Goal: Task Accomplishment & Management: Complete application form

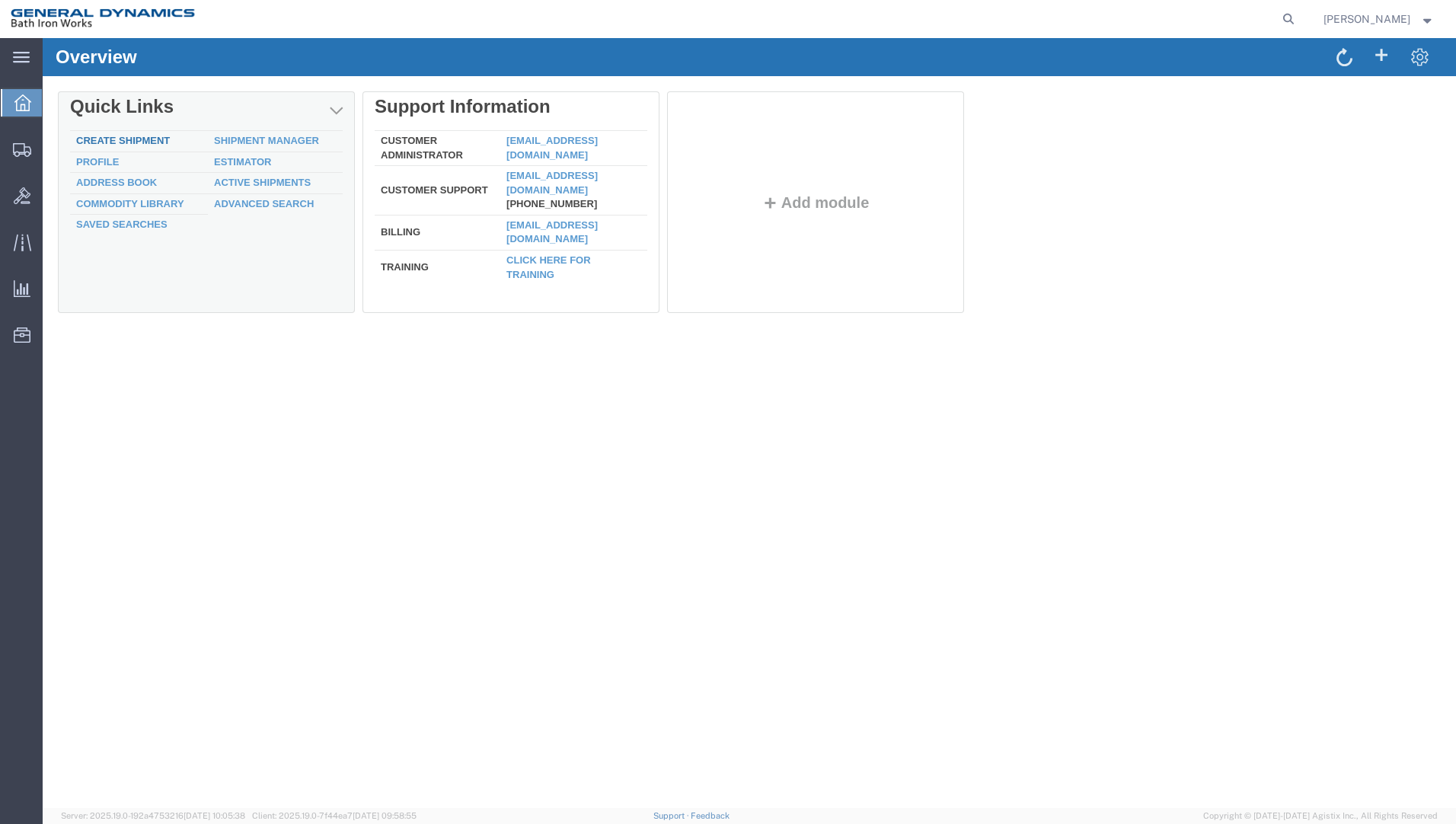
click at [146, 136] on link "Create Shipment" at bounding box center [123, 140] width 93 height 11
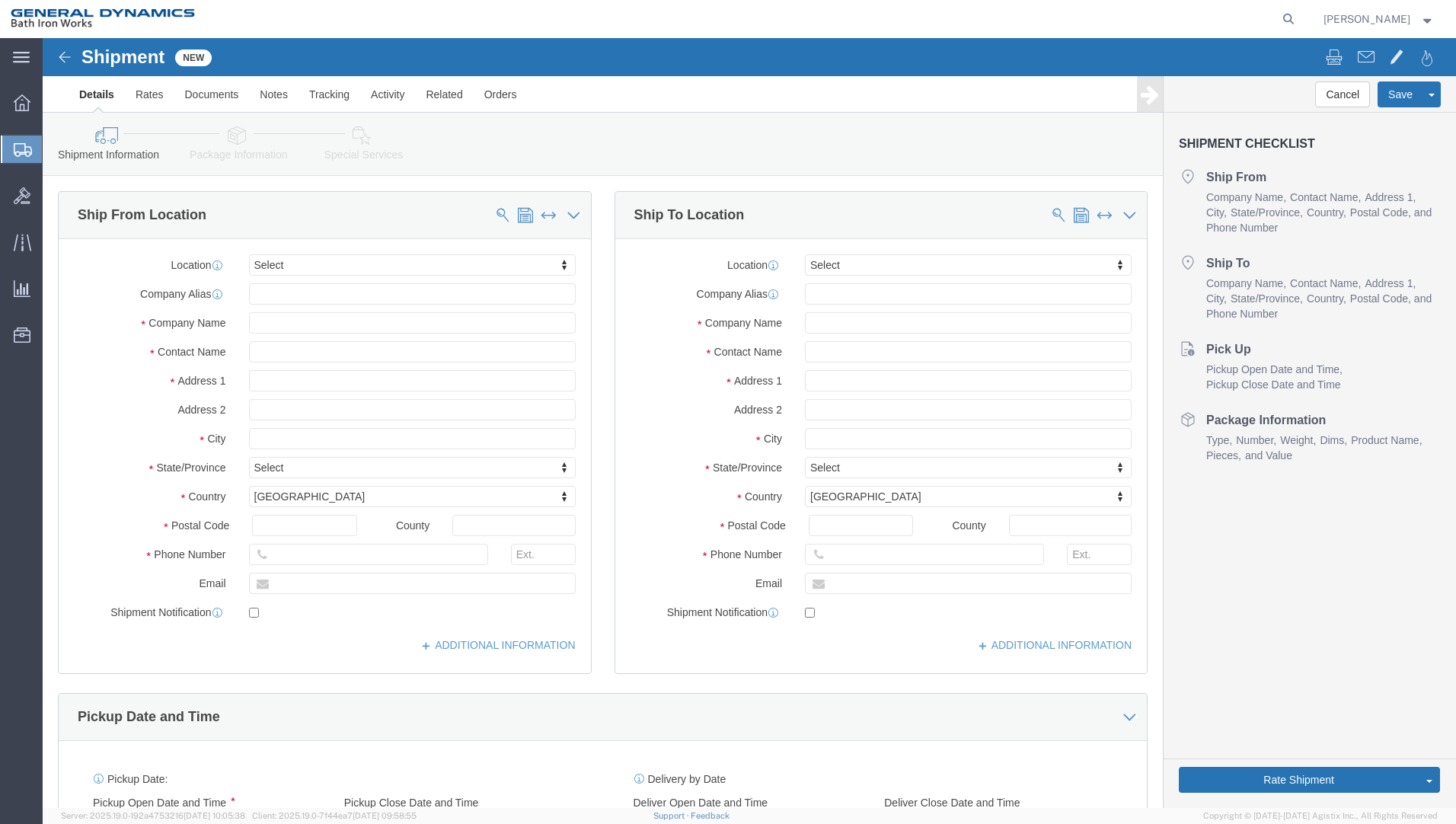
select select
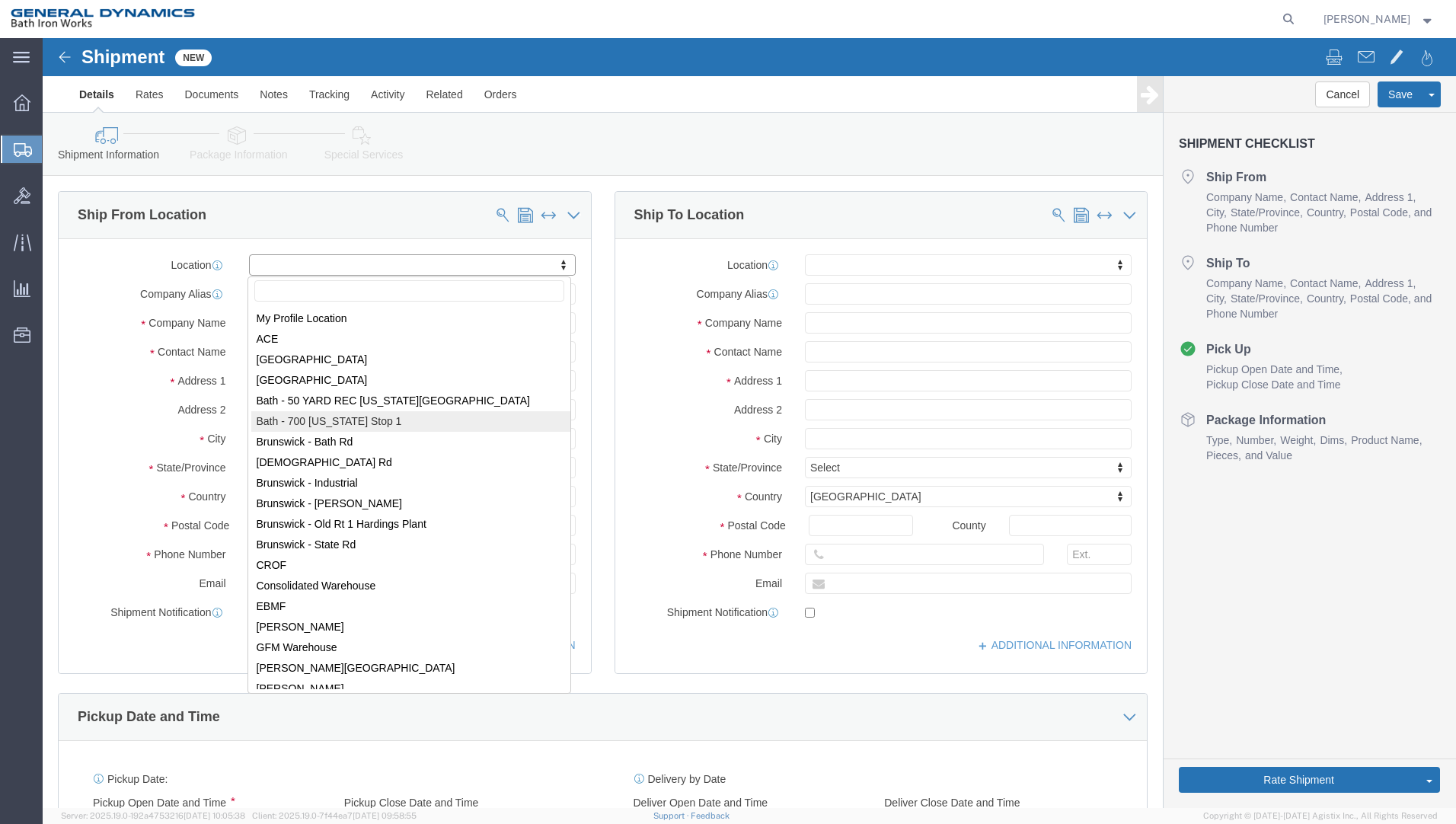
select select "14737"
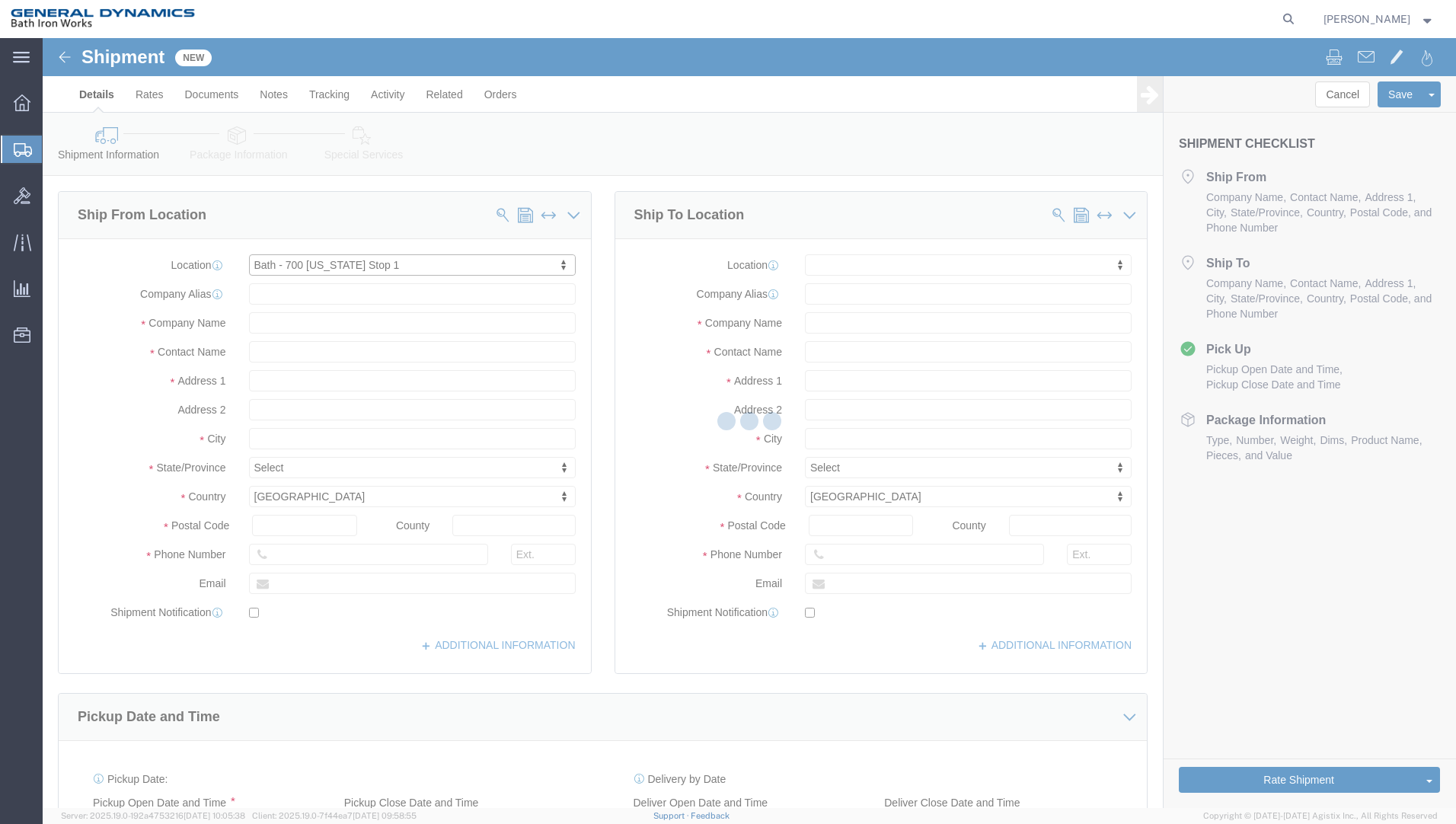
type input "General Dynamics Bath Iron Works"
type input "[STREET_ADDRESS][US_STATE]"
type input "BATH"
type input "04530-2574"
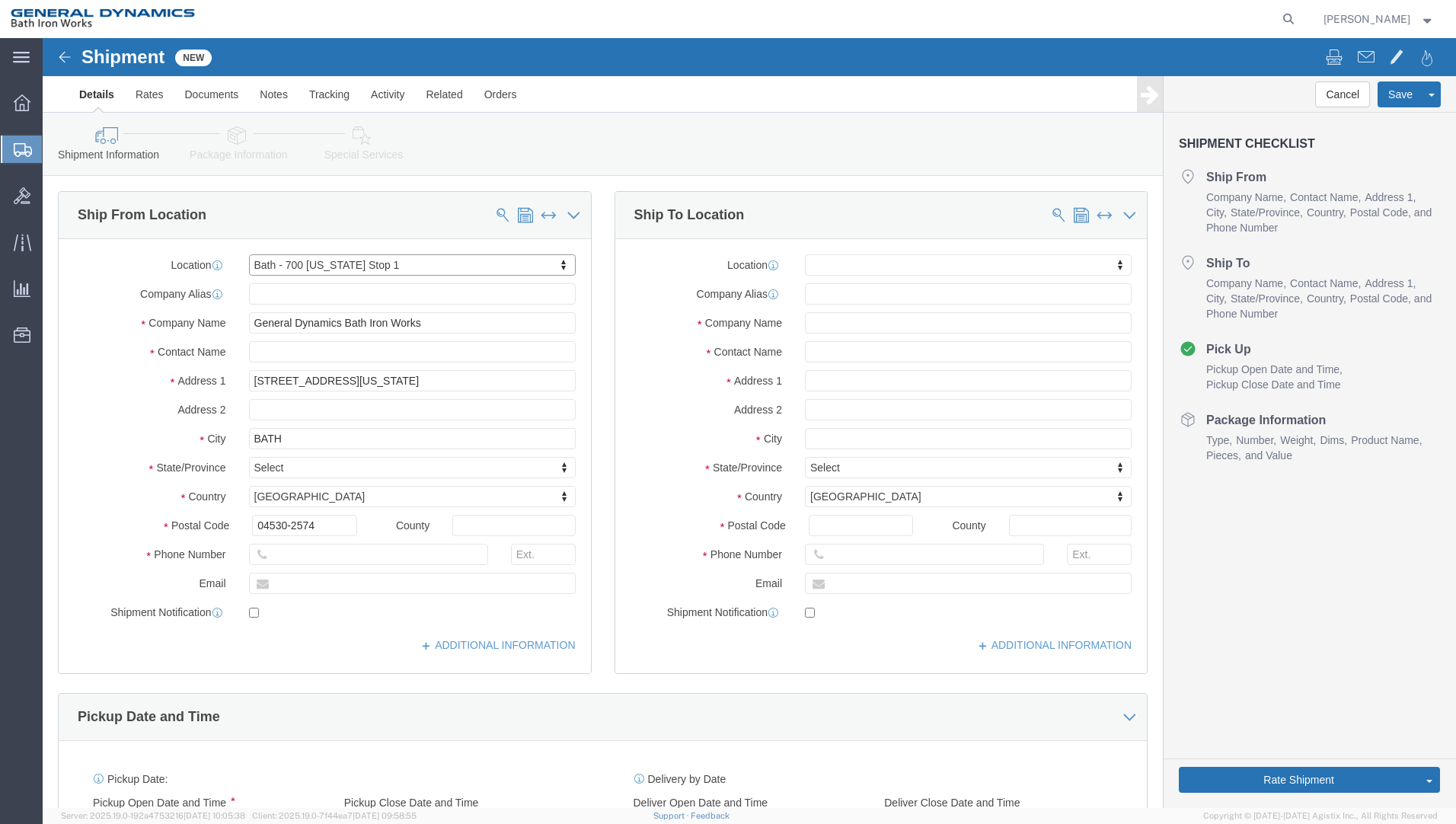
select select "ME"
click input "text"
type input "[PERSON_NAME]"
click input "text"
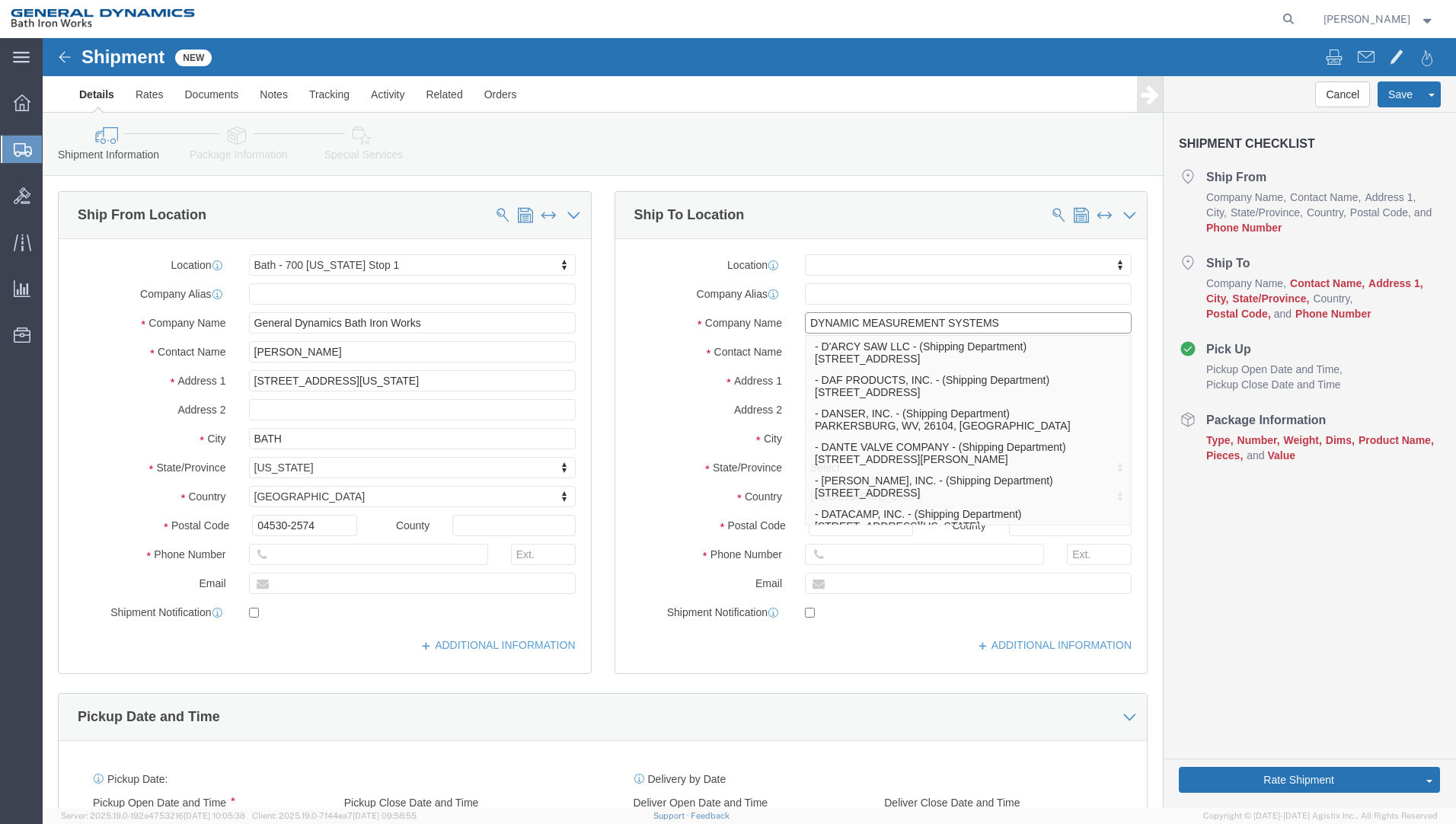
type input "DYNAMIC MEASUREMENT SYSTEMS"
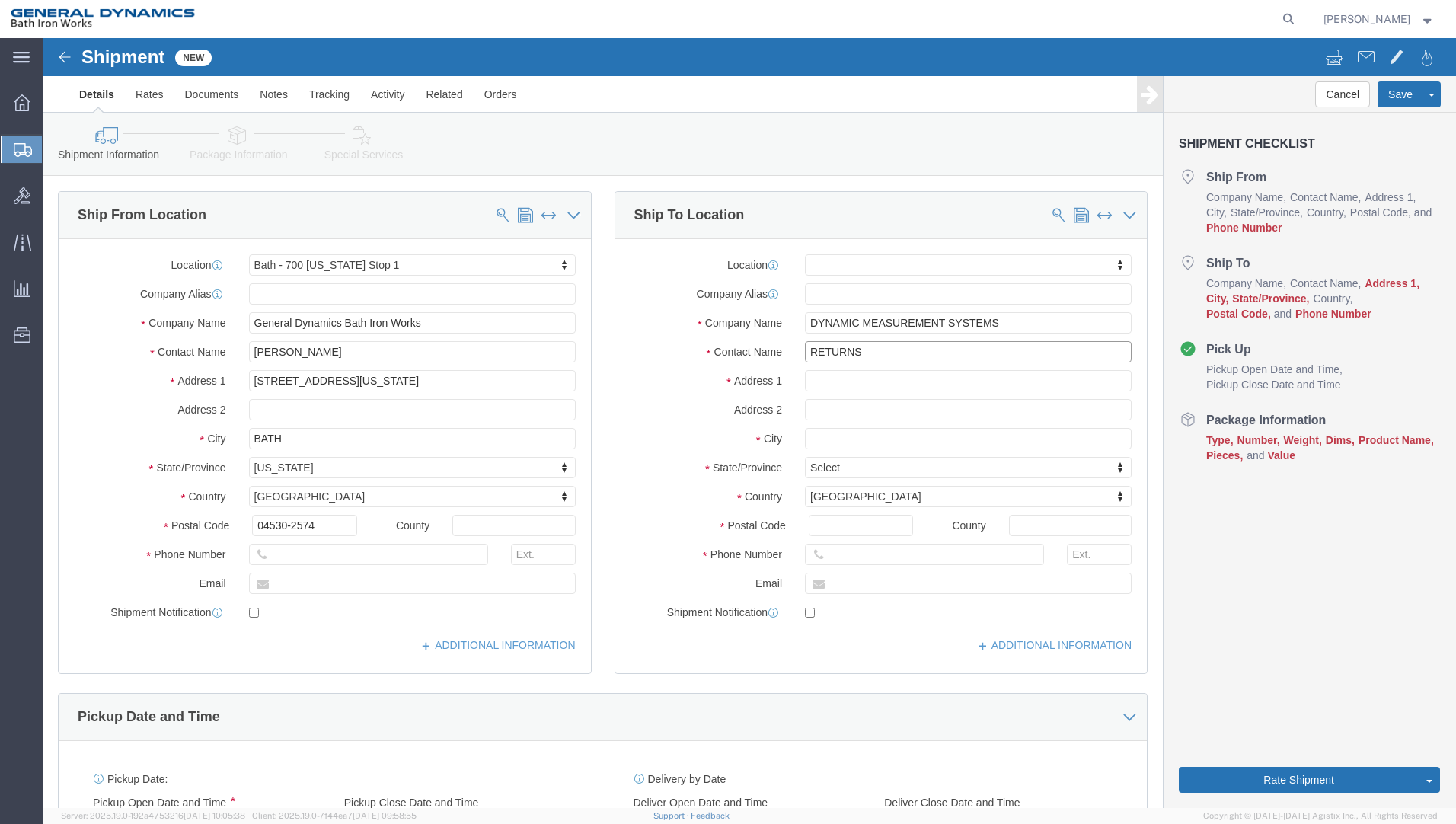
type input "RETURNS"
type input "16515 HEDGECROFT, STE 320"
select select
type input "[GEOGRAPHIC_DATA]"
select select
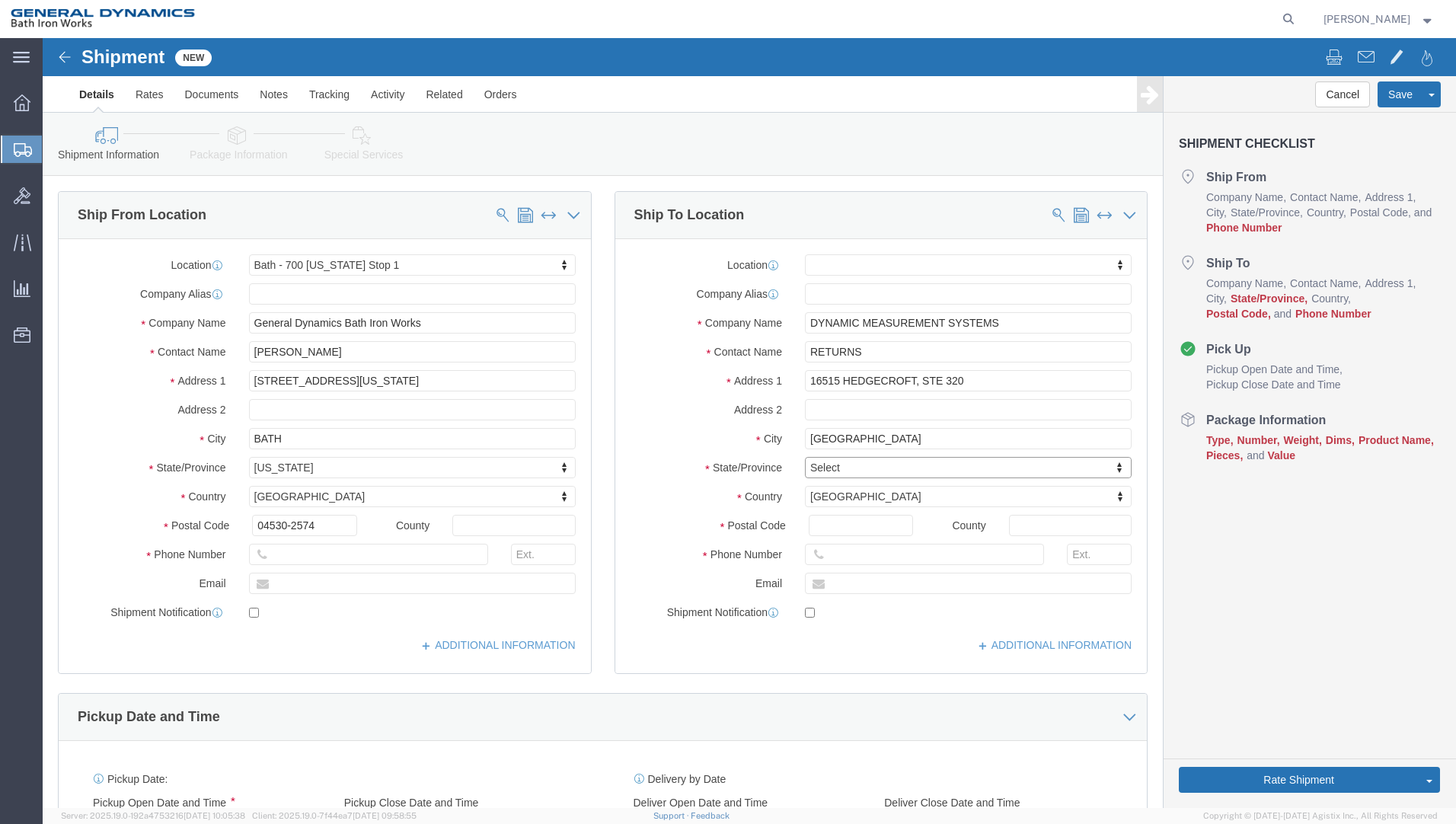
type input "T"
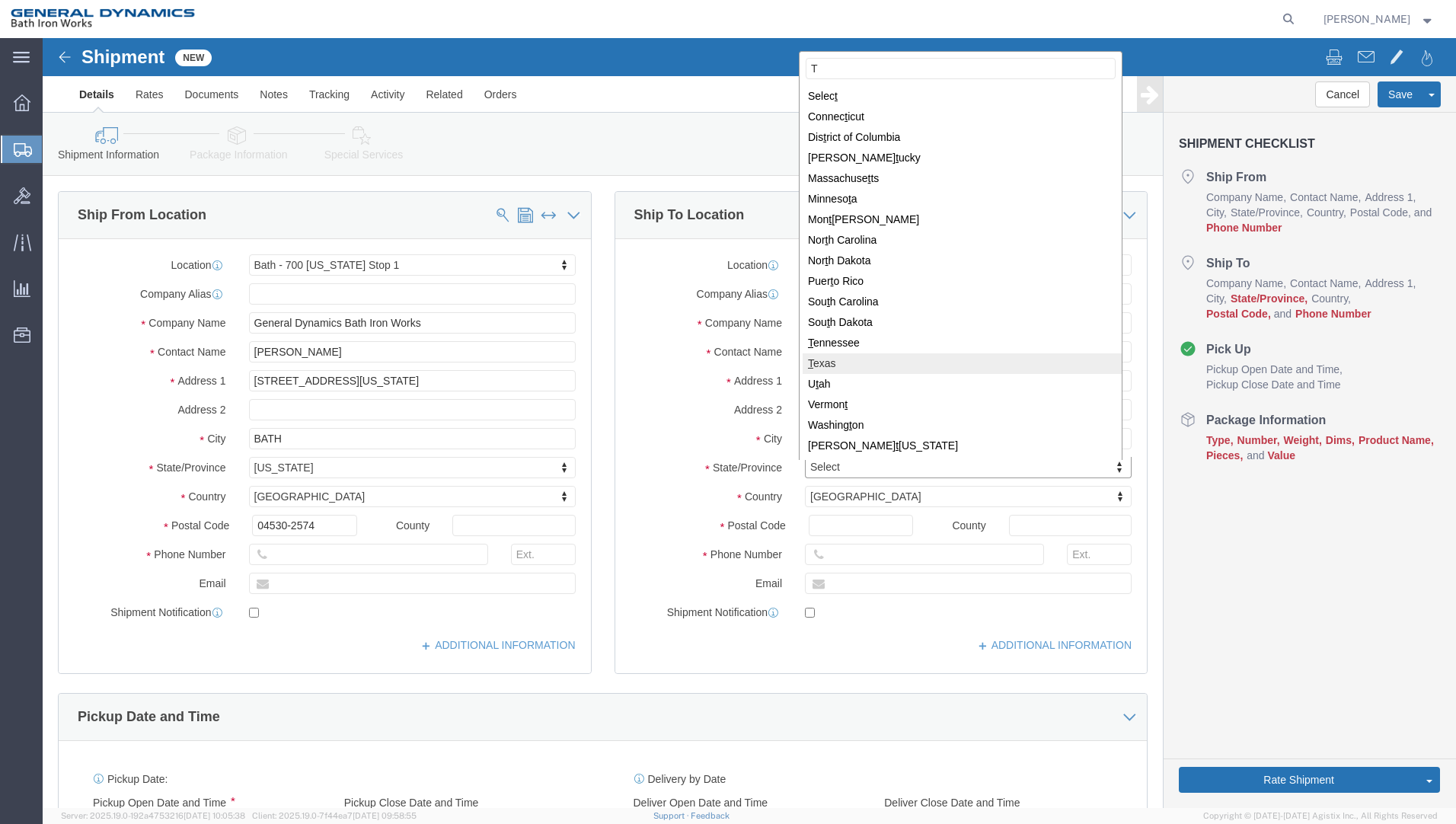
select select
select select "[GEOGRAPHIC_DATA]"
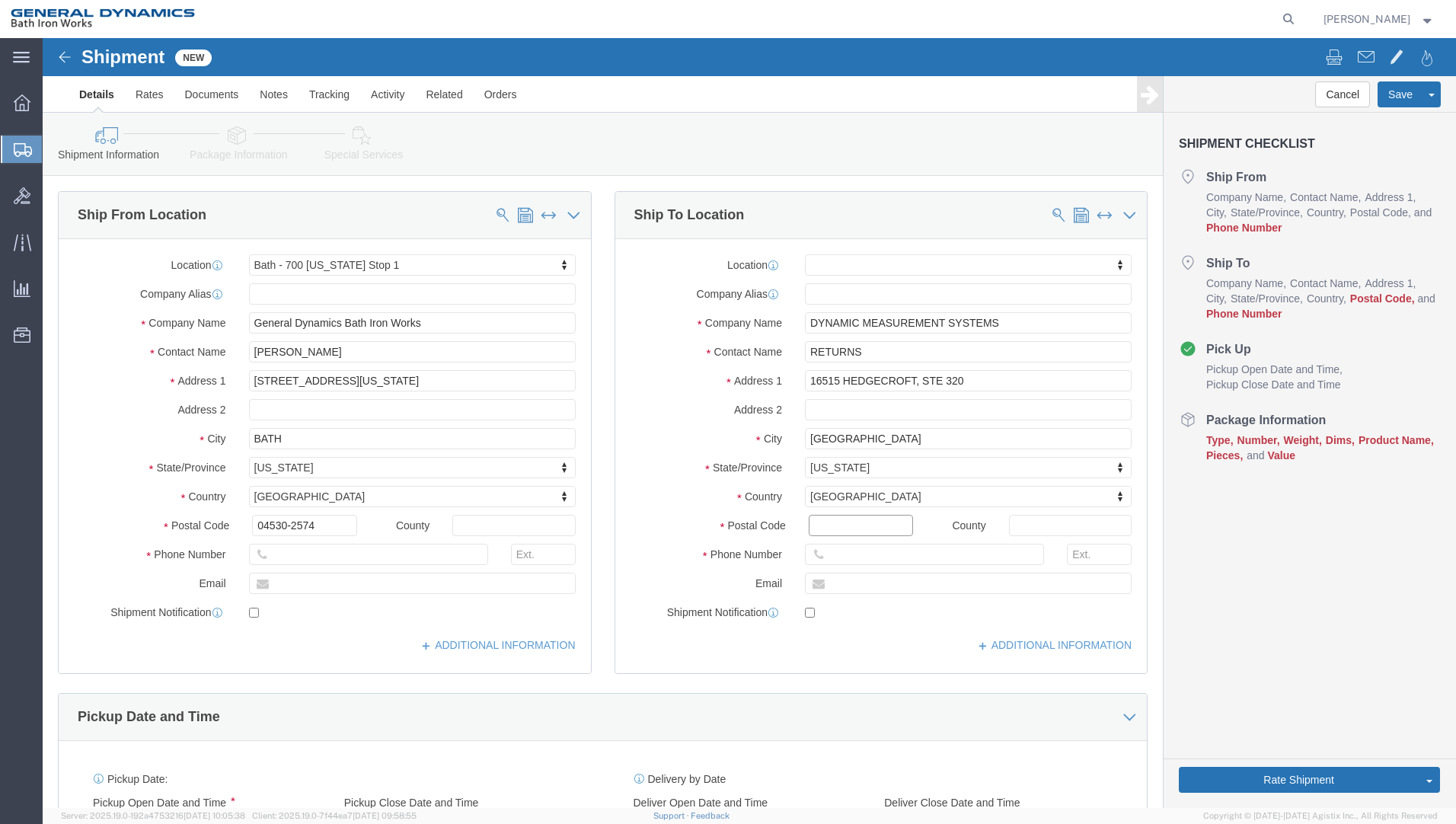
click input "Postal Code"
type input "77060"
select select
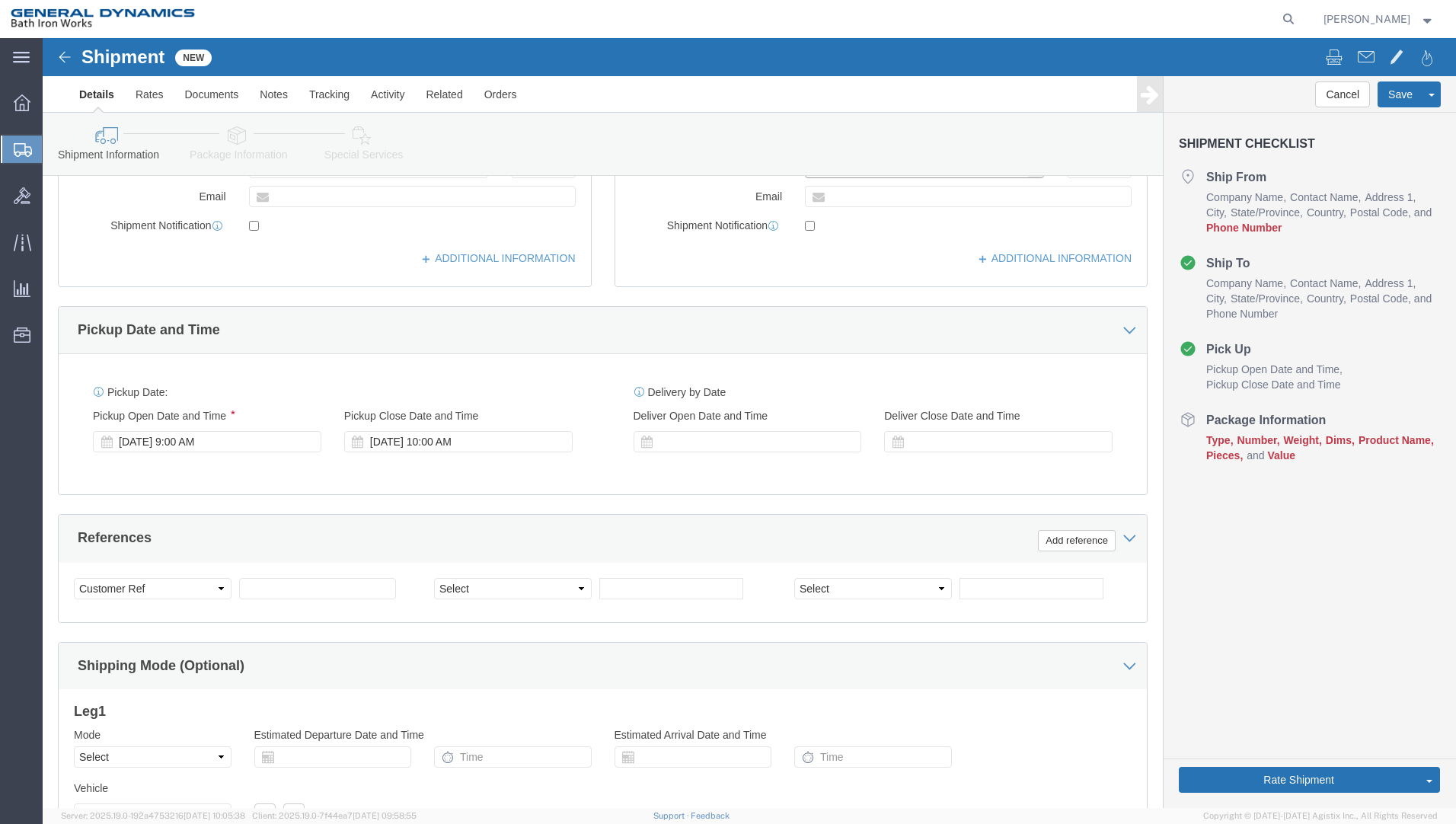
scroll to position [406, 0]
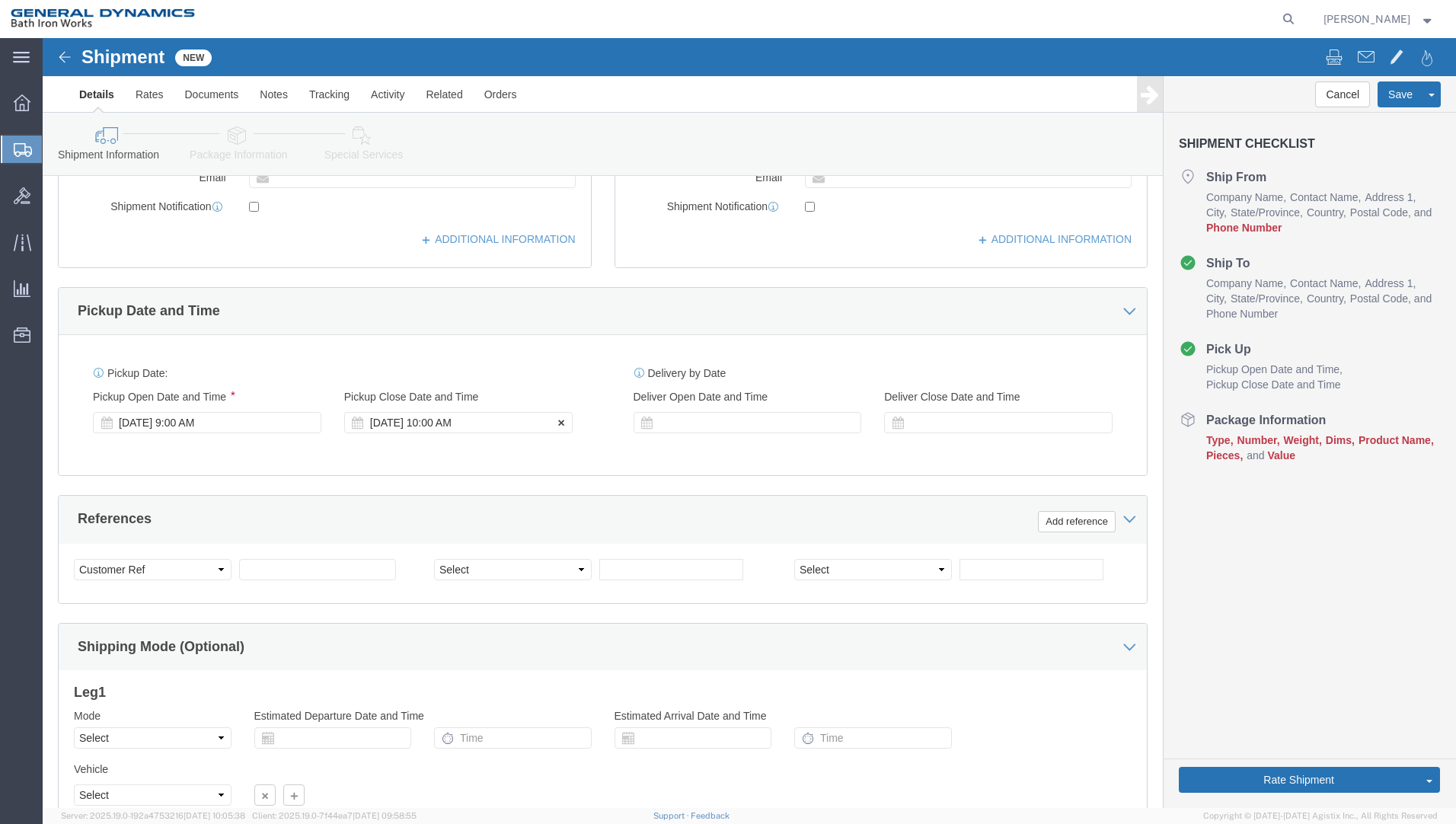
type input "[PHONE_NUMBER]"
click div "[DATE] 10:00 AM"
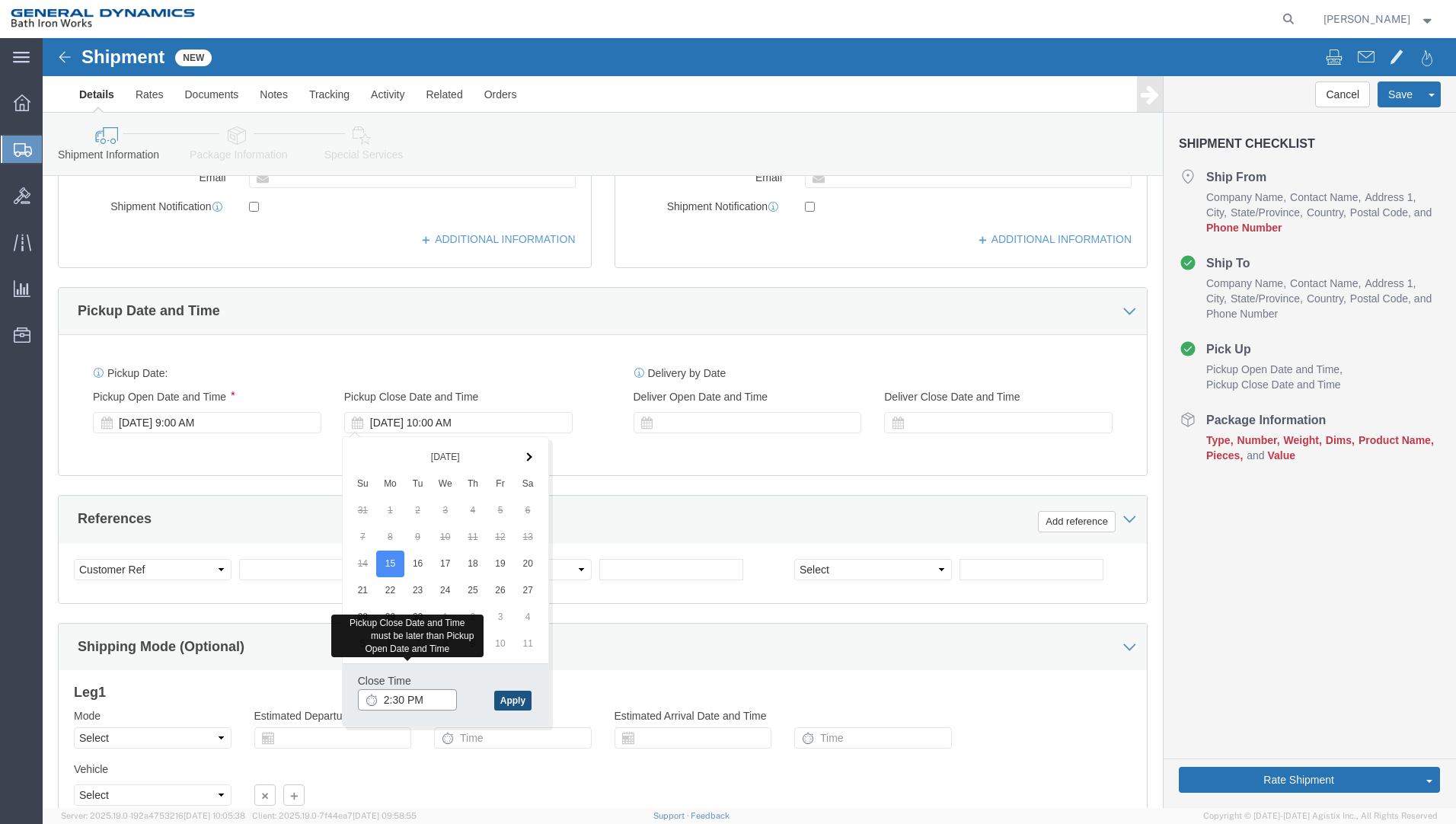
type input "2:30 PM"
click button "Apply"
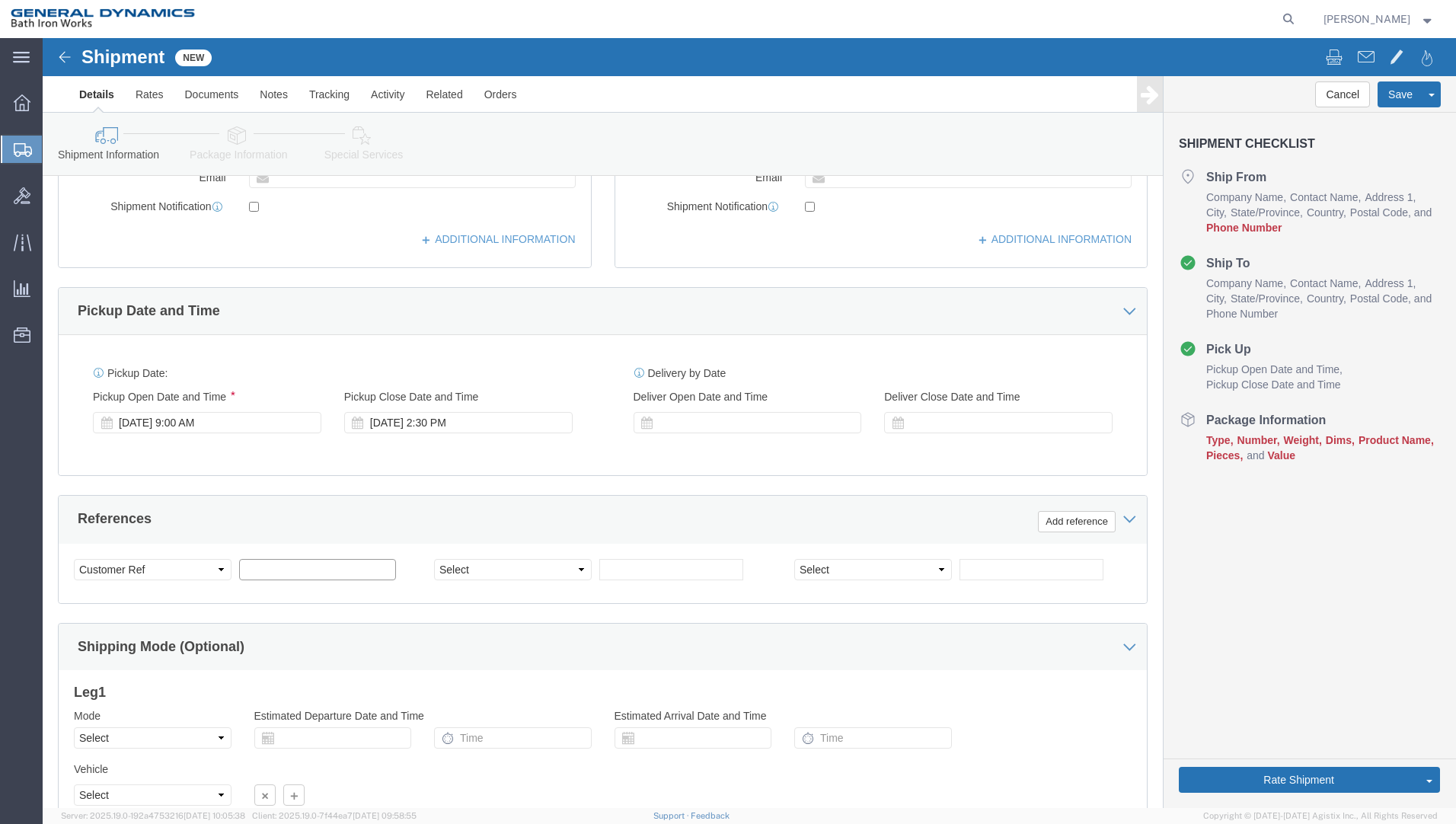
click input "text"
type input "S/O 63724"
select select "INVOICE"
type input "2000-6333-0020"
select select "RMA"
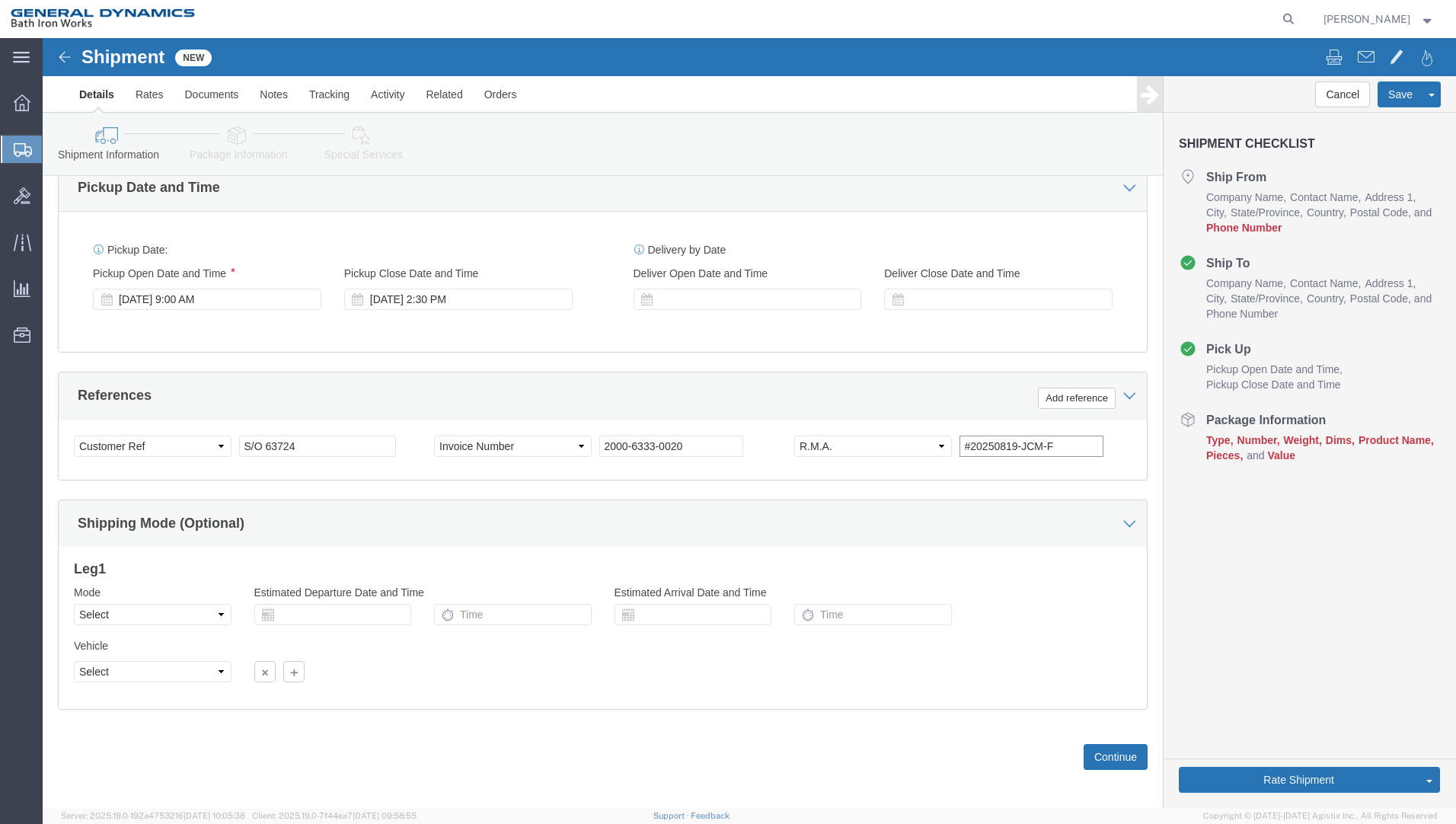
scroll to position [538, 0]
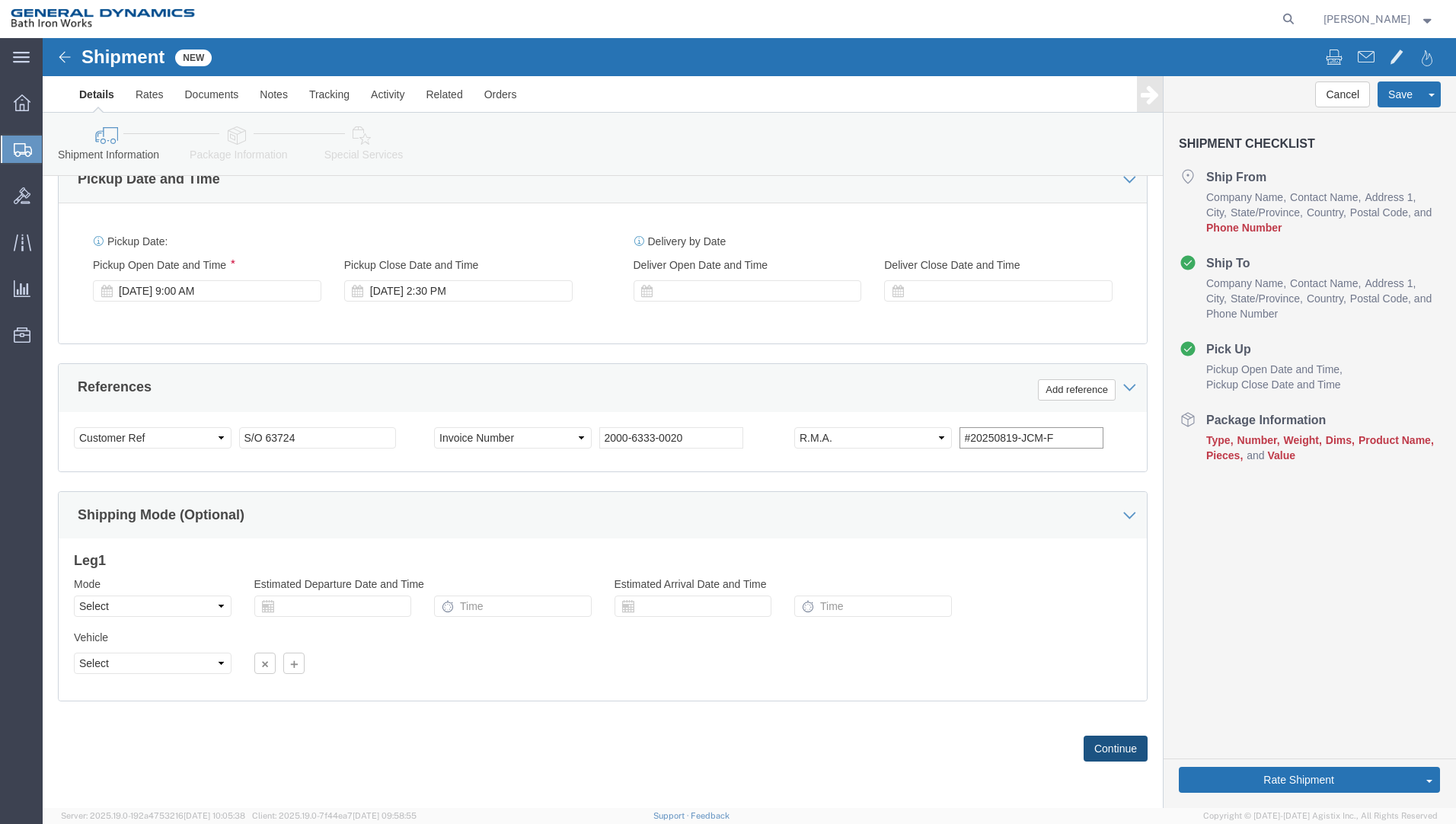
type input "#20250819-JCM-F"
click button "Continue"
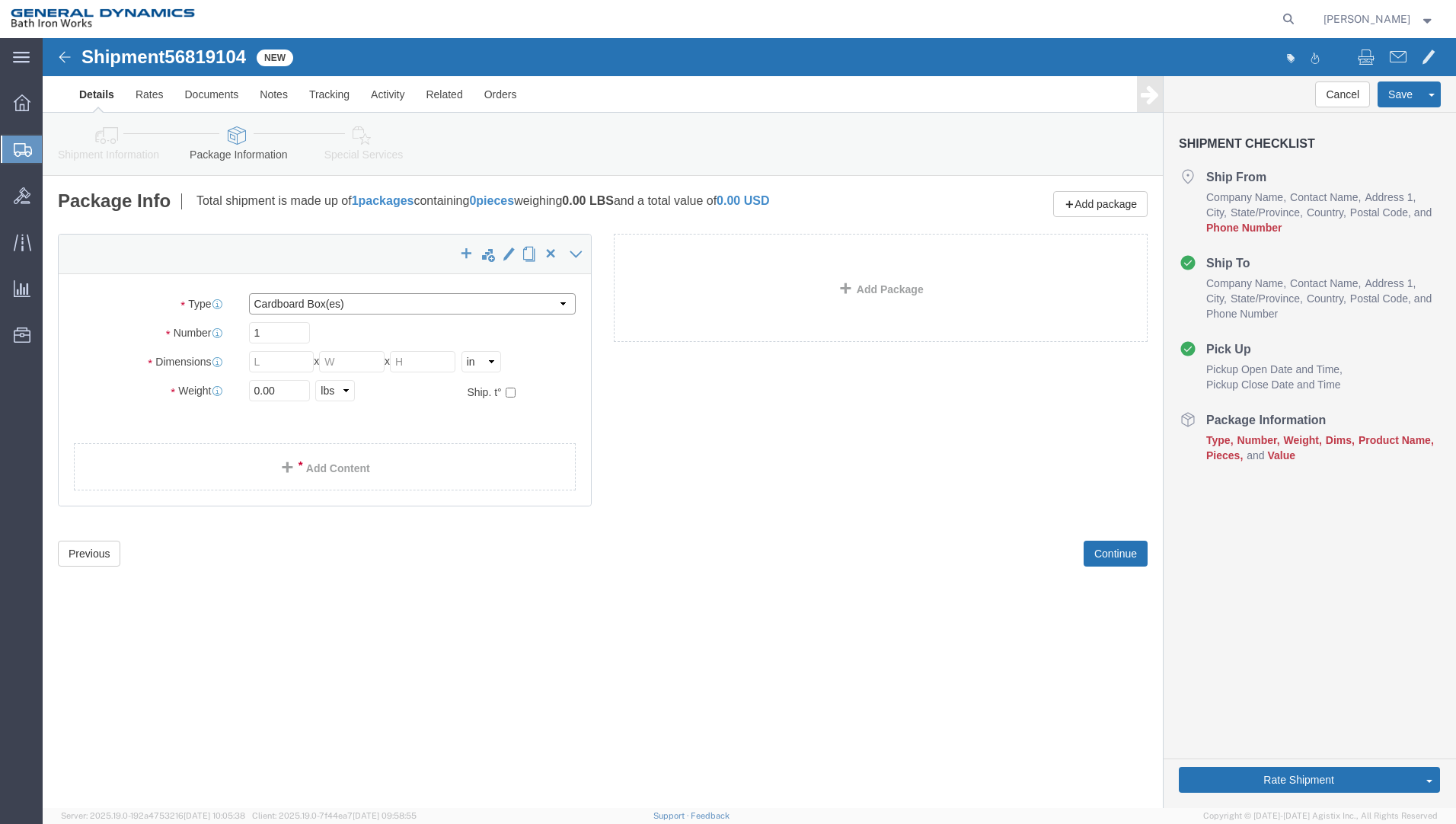
click select "Select Bale(s) Basket(s) Bolt(s) Bottle(s) Buckets Bulk Bundle(s) Can(s) Cardbo…"
select select "PSNS"
click select "Select Bale(s) Basket(s) Bolt(s) Bottle(s) Buckets Bulk Bundle(s) Can(s) Cardbo…"
click input "text"
type input "48"
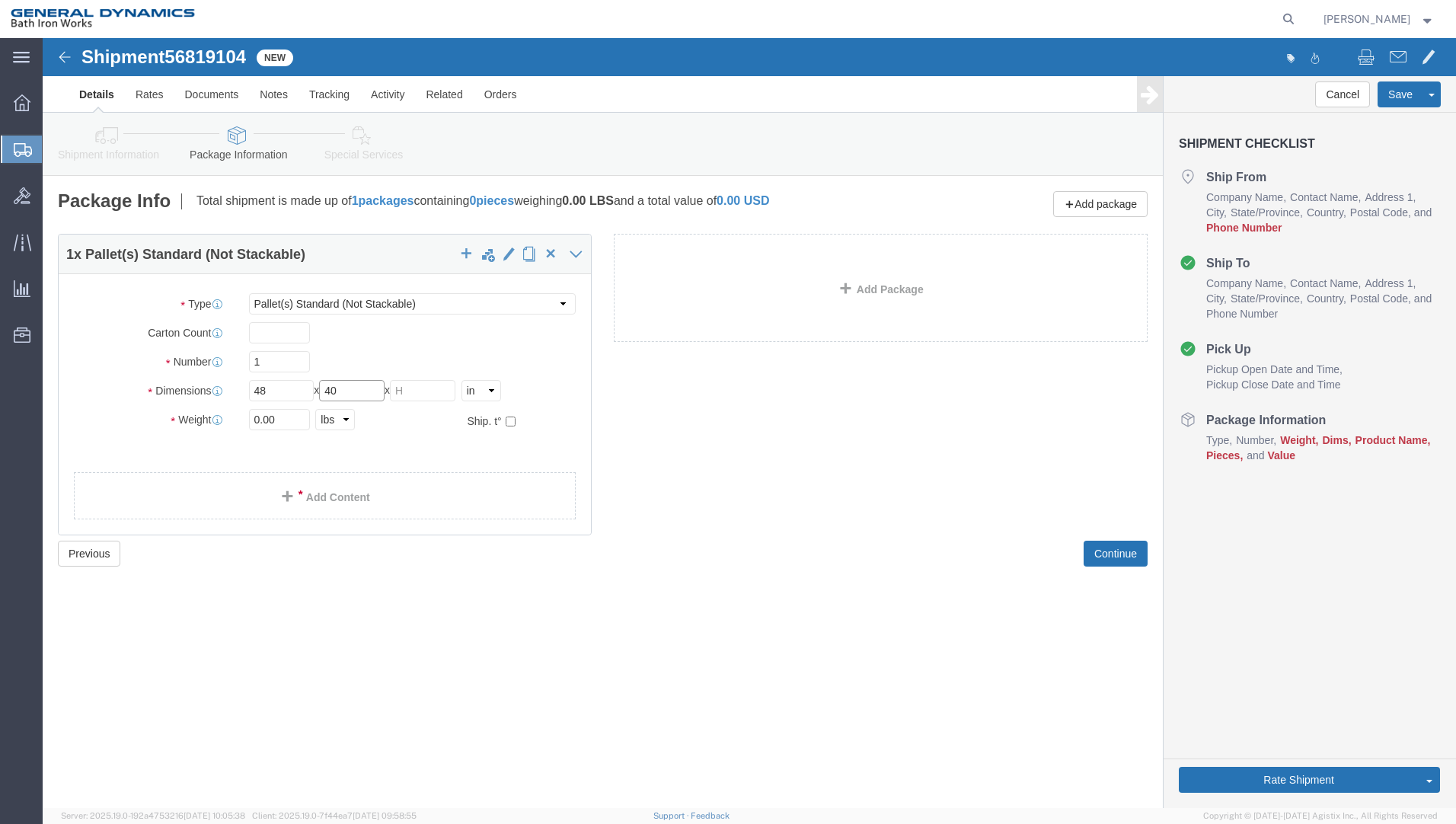
type input "40"
type input "18"
type input "0"
type input "404"
click link "Add Content"
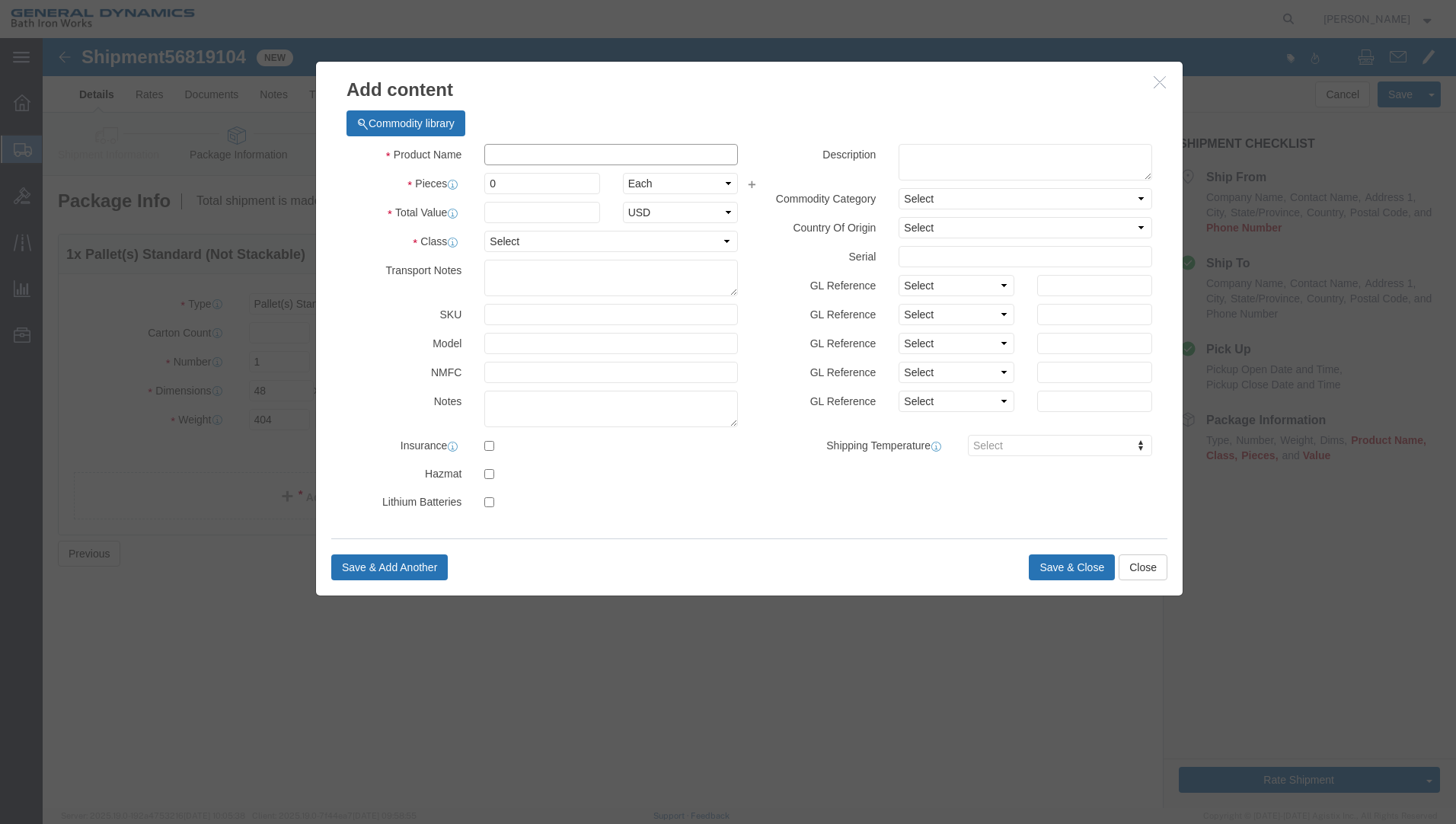
click input "text"
click input "LOAD SHACKLES"
type input "LOAD SHACKLE"
type input "2"
type input "1"
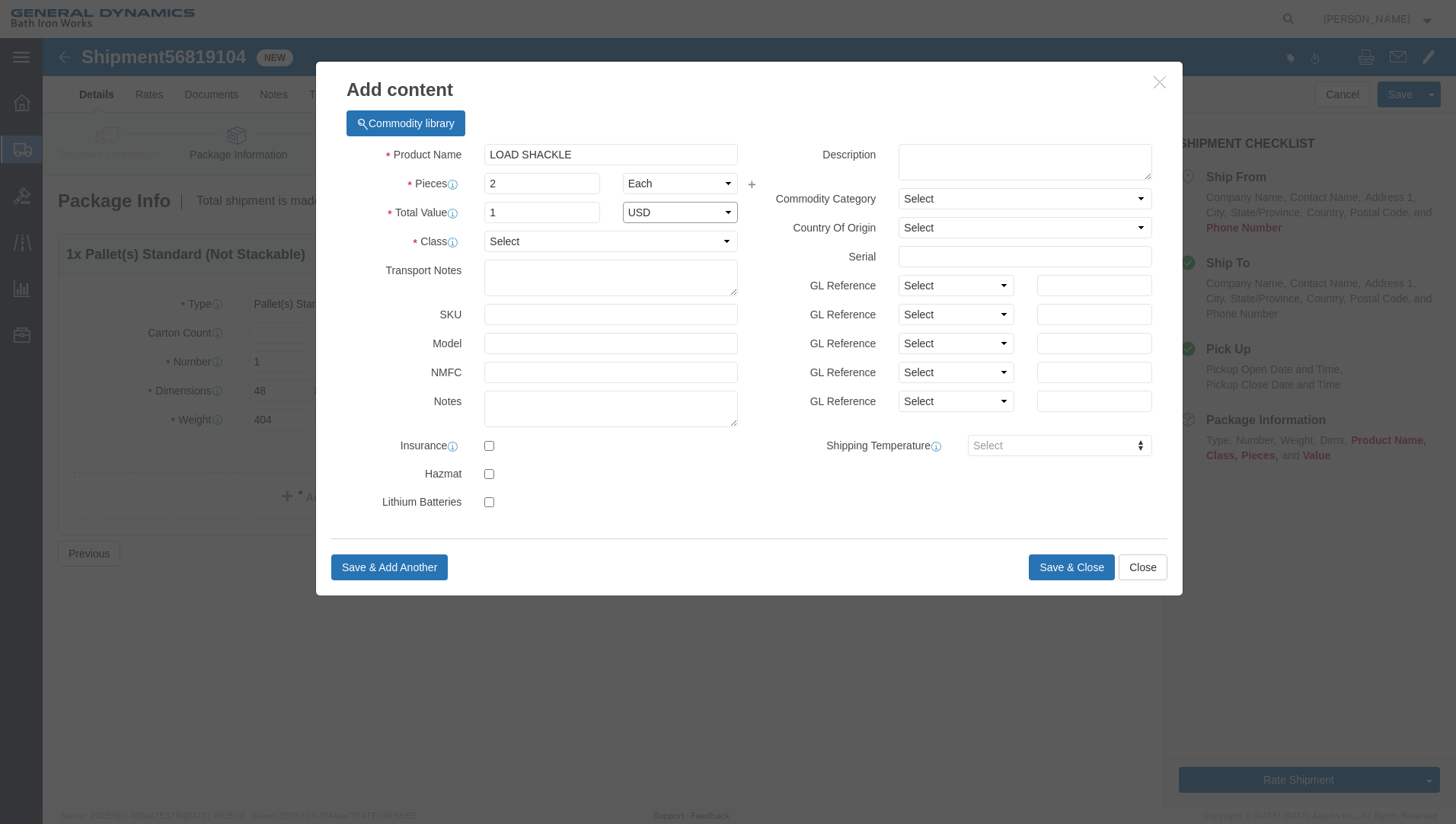
select select "USD"
select select "55"
click button "Save & Close"
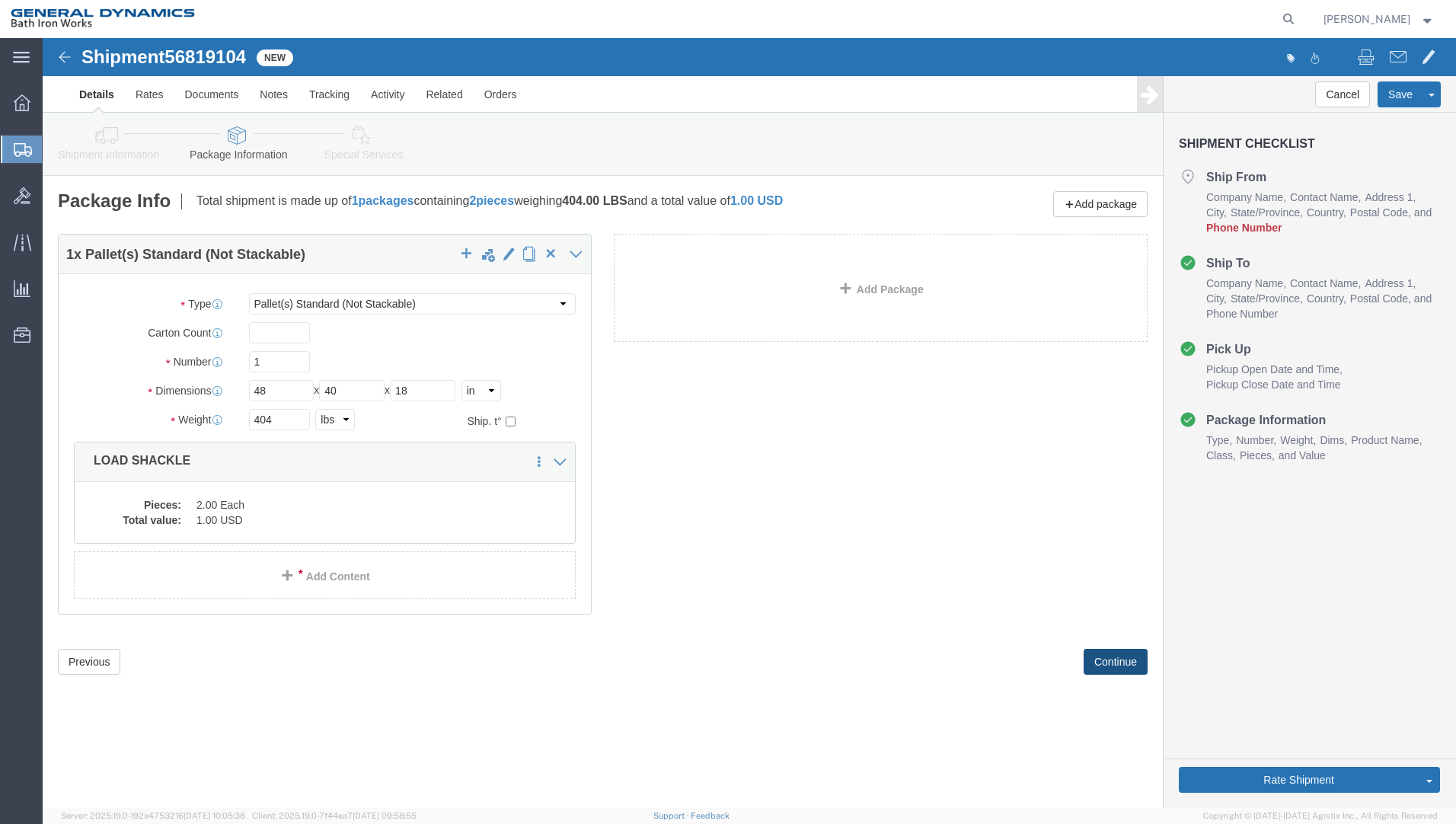
click button "Continue"
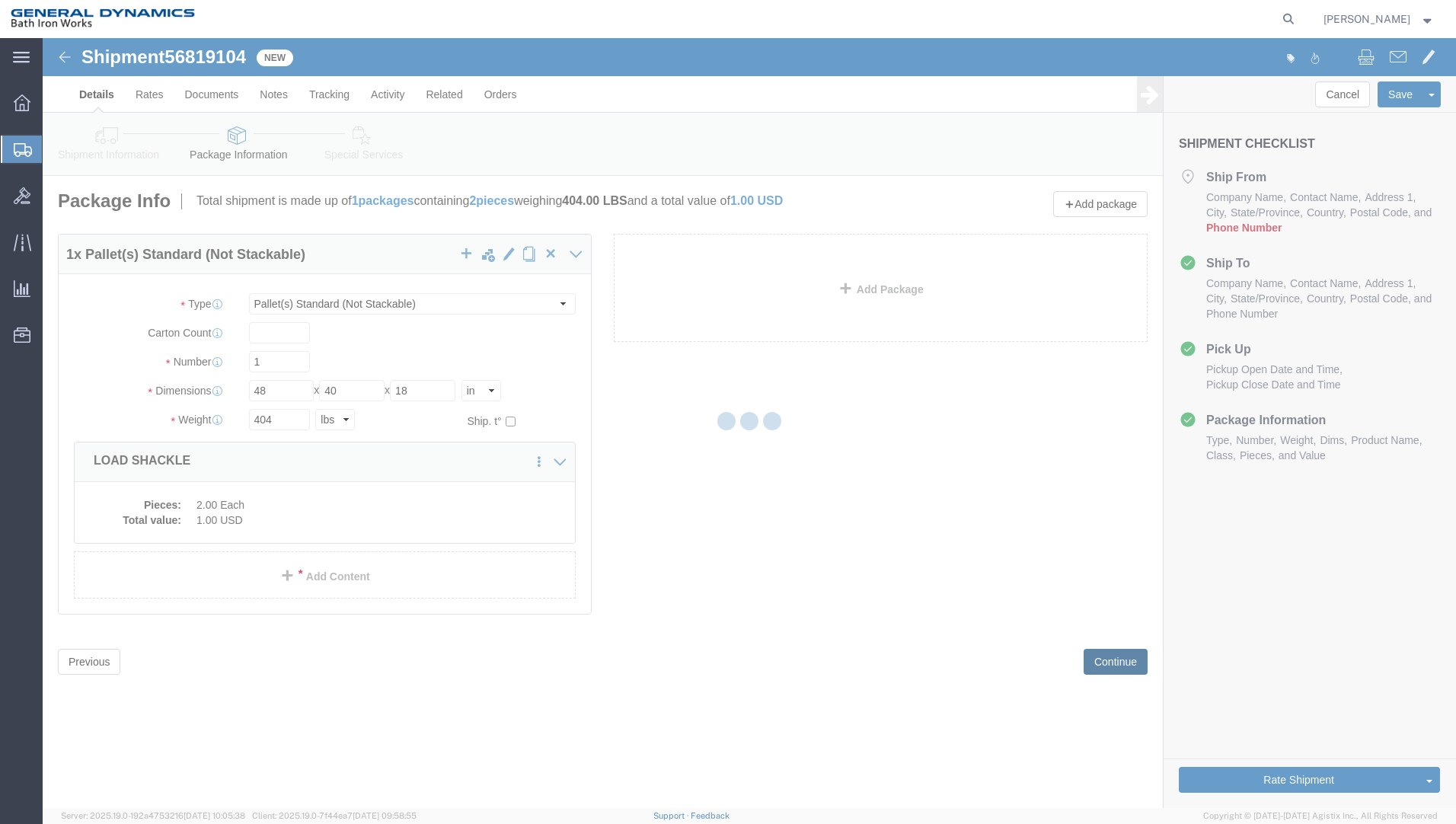
select select
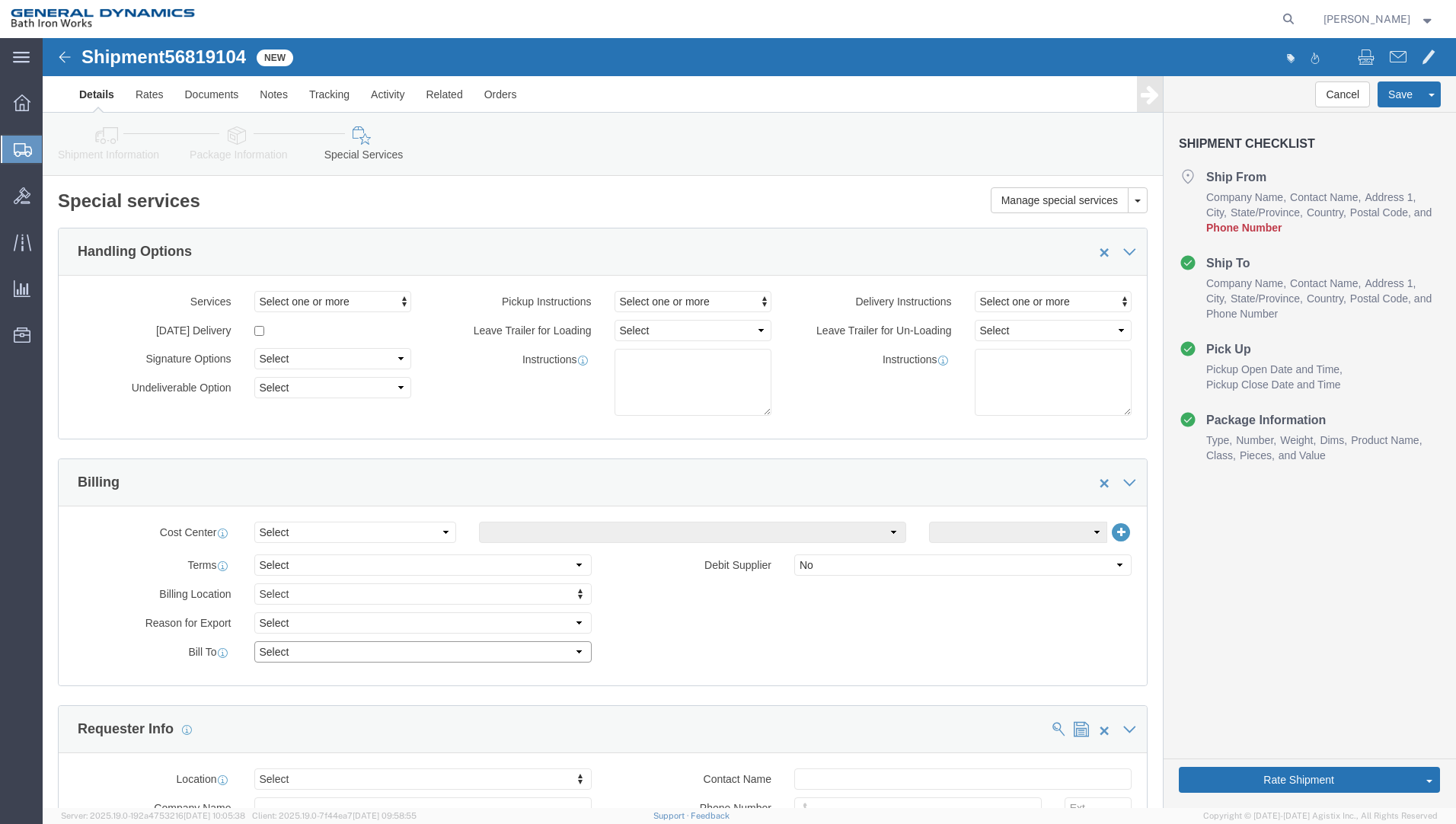
drag, startPoint x: 529, startPoint y: 617, endPoint x: 515, endPoint y: 617, distance: 14.0
click select "Select Recipient Account Sender/Shipper Third Party Account"
select select "SHIP"
click select "Select Recipient Account Sender/Shipper Third Party Account"
click button "Rate Shipment"
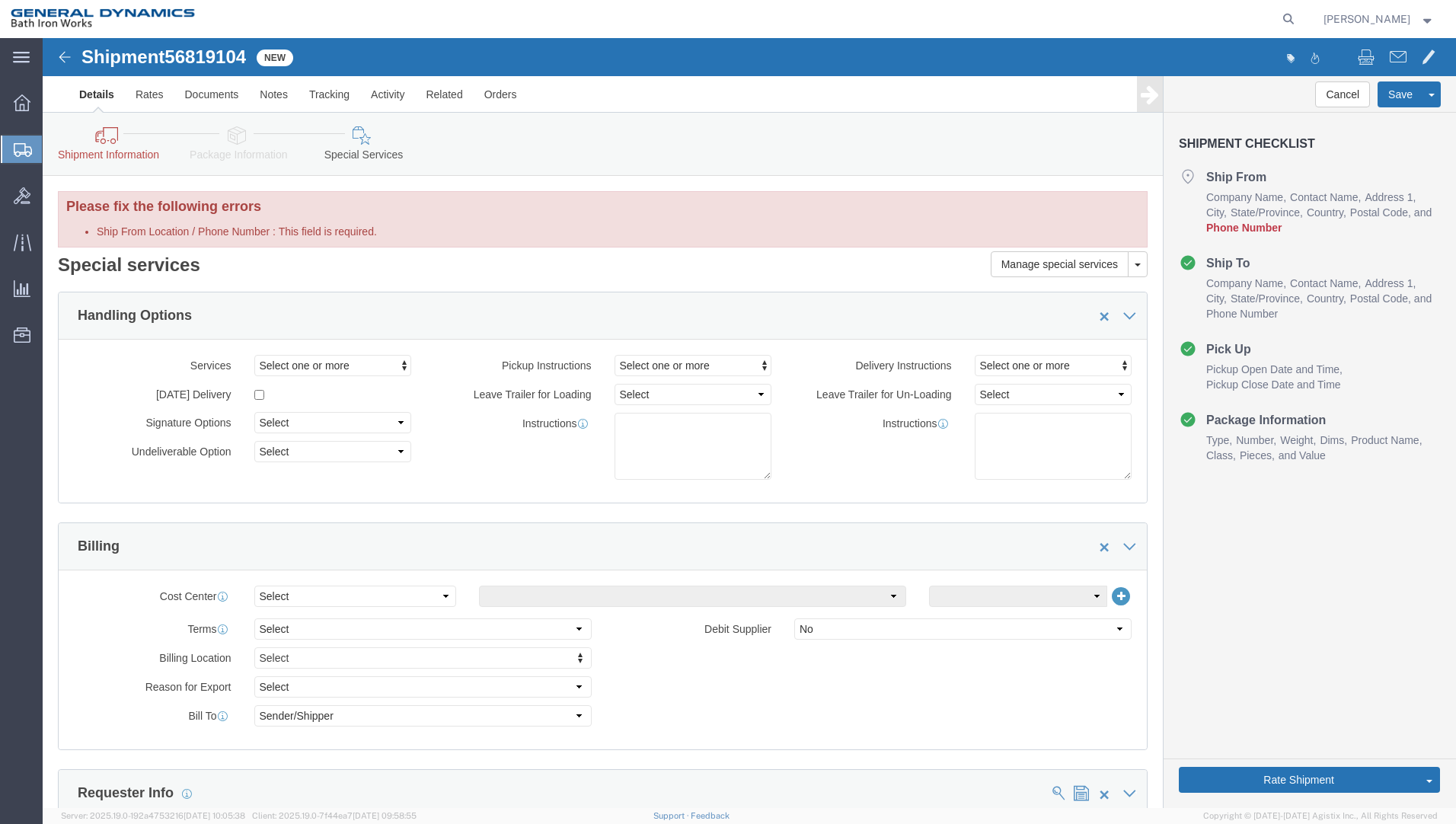
click icon
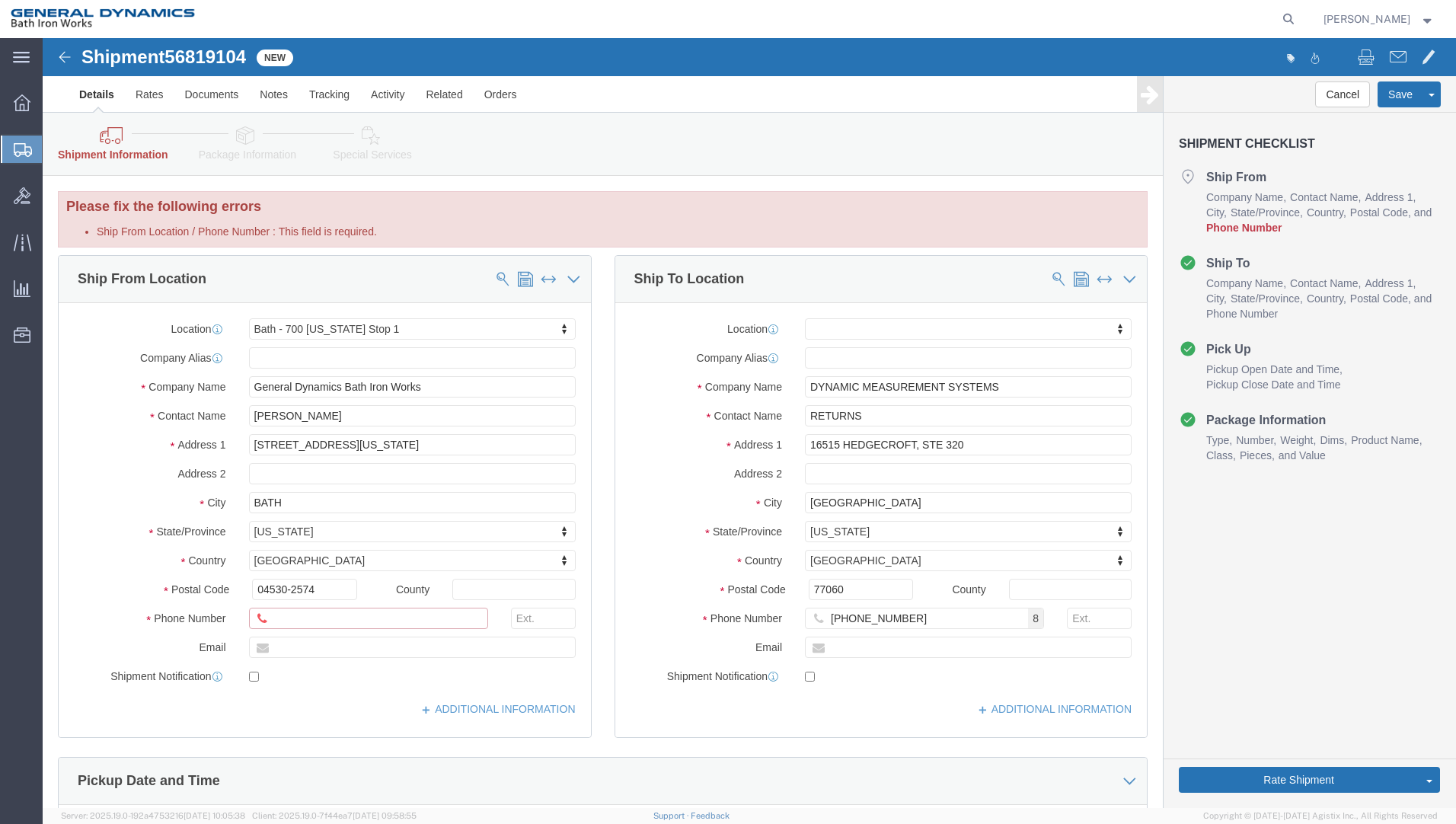
click input "Ship From Location / Phone Number : This field is required."
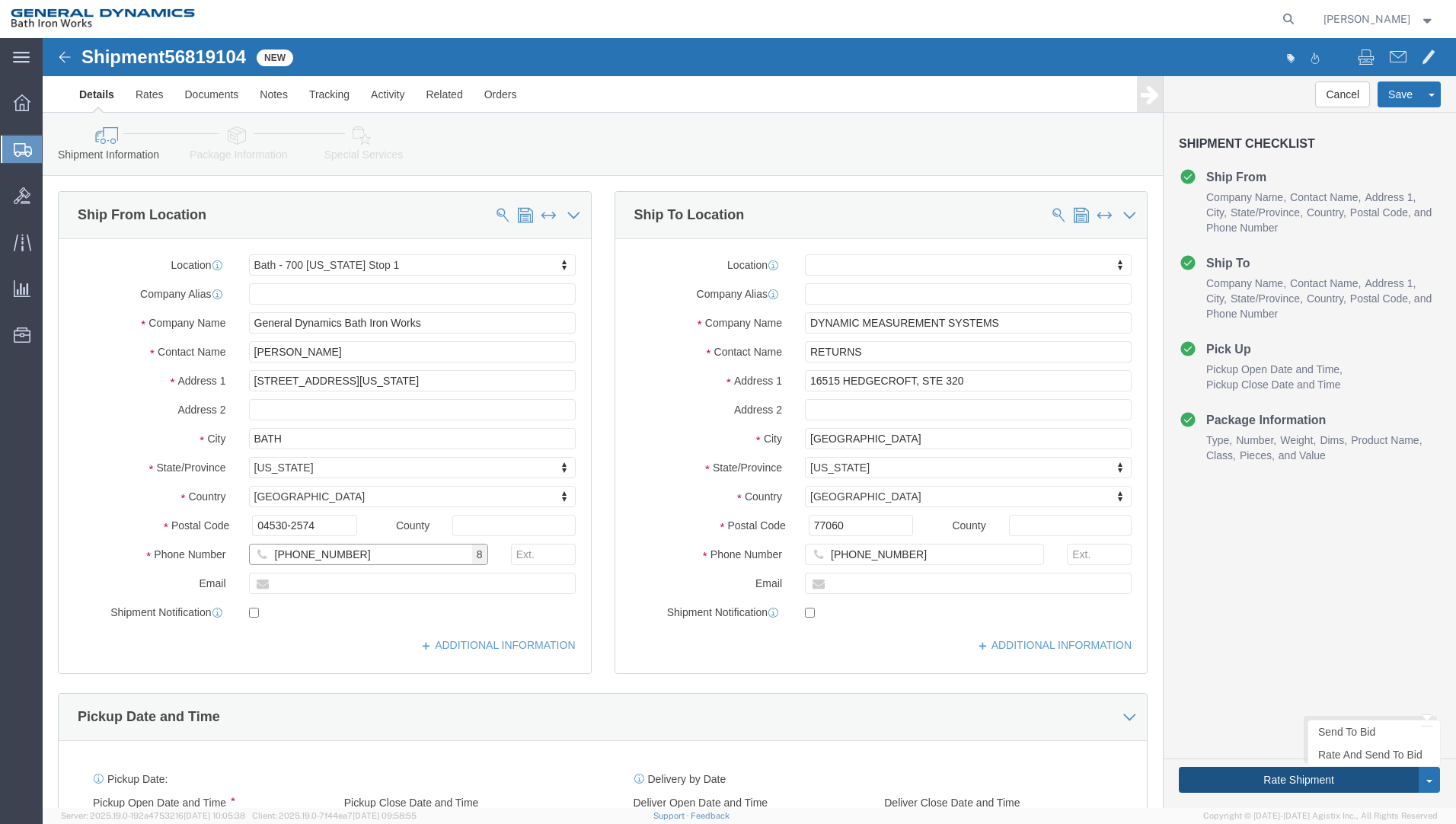
type input "[PHONE_NUMBER]"
click button "Rate Shipment"
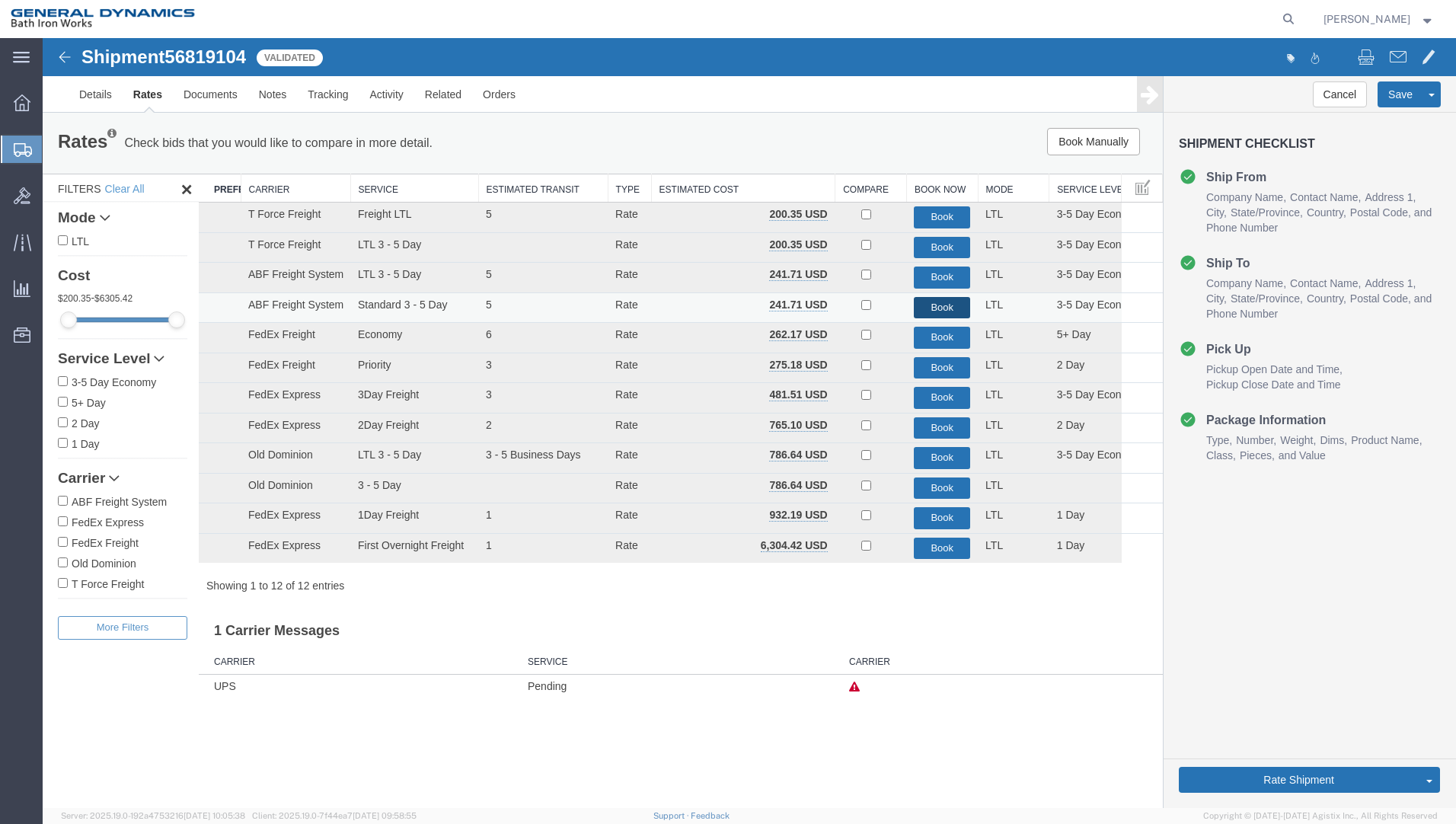
click at [929, 310] on button "Book" at bounding box center [942, 308] width 56 height 22
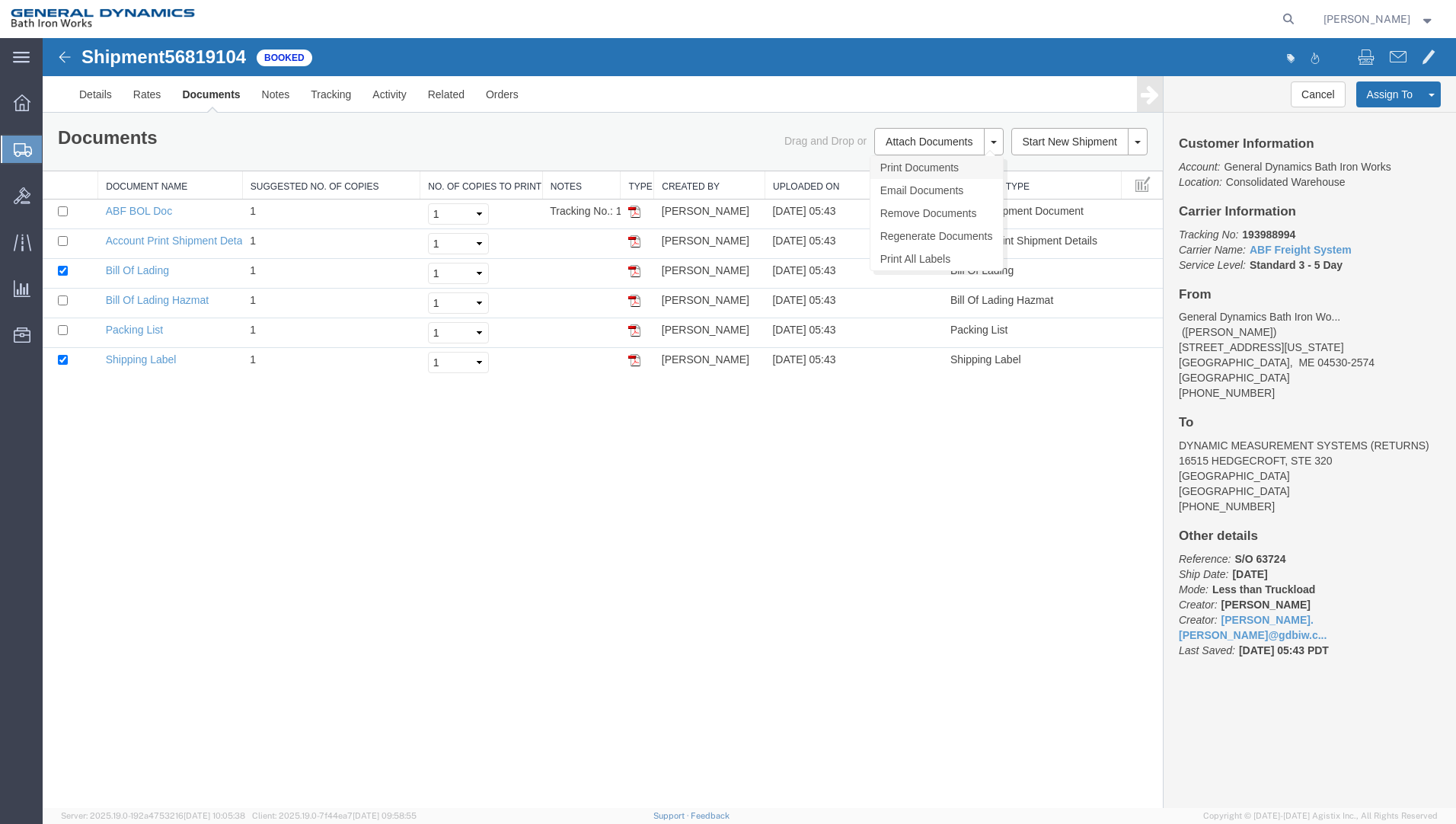
click at [934, 172] on link "Print Documents" at bounding box center [937, 167] width 132 height 23
click at [1024, 448] on div "Shipment 56819104 6 of 6 Booked Details Rates Documents Notes Tracking Activity…" at bounding box center [749, 423] width 1414 height 770
